Goal: Book appointment/travel/reservation

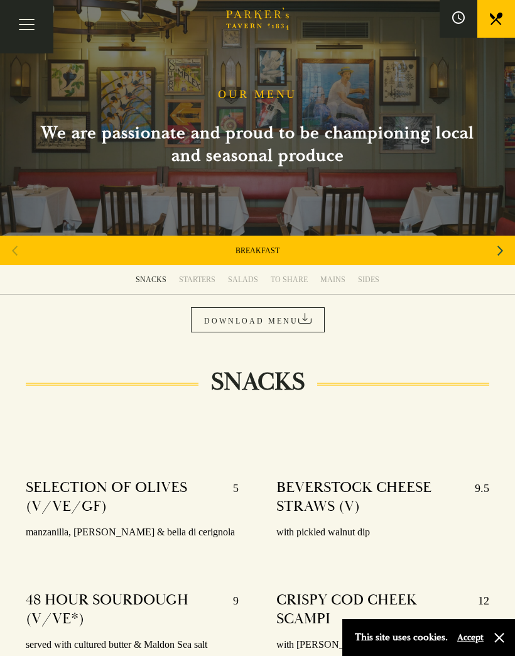
click at [21, 24] on button "Toggle navigation" at bounding box center [26, 26] width 53 height 53
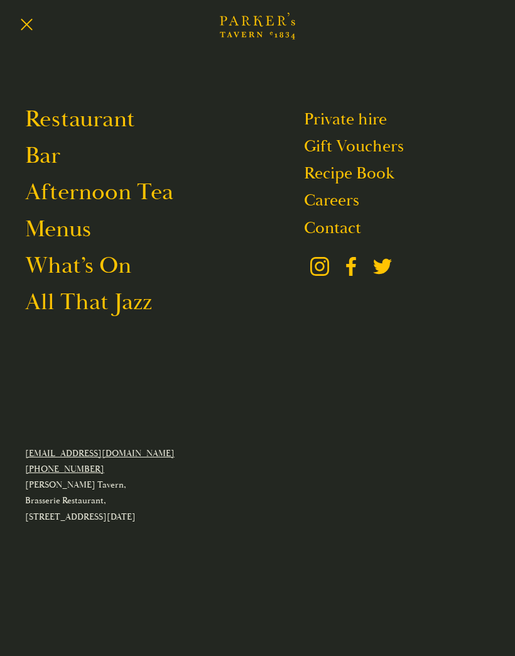
click at [108, 128] on link "Restaurant" at bounding box center [80, 119] width 110 height 30
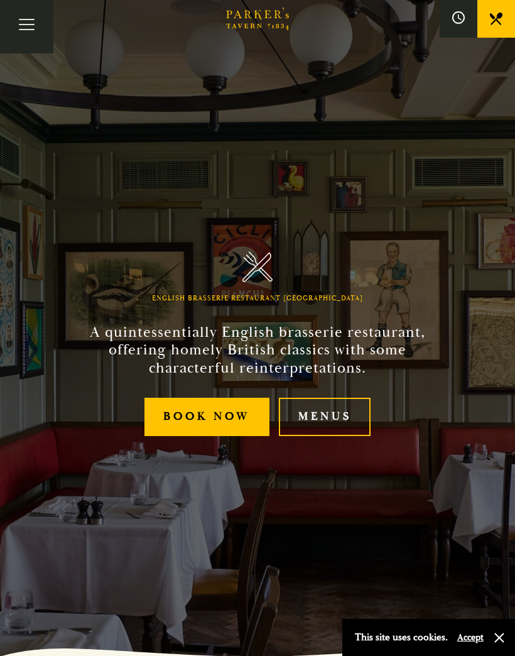
click at [202, 436] on link "Book Now" at bounding box center [207, 417] width 125 height 38
click at [316, 436] on link "Menus" at bounding box center [325, 417] width 92 height 38
click at [197, 436] on link "Book Now" at bounding box center [207, 417] width 125 height 38
